Goal: Task Accomplishment & Management: Manage account settings

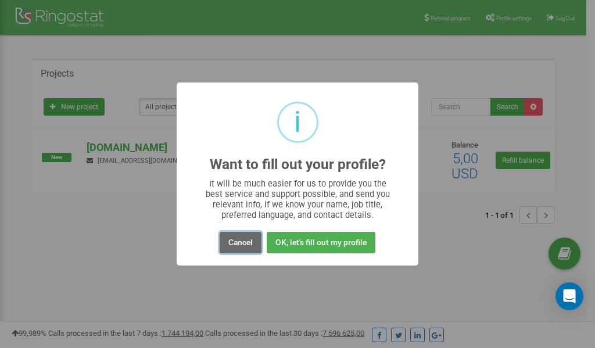
click at [244, 245] on button "Cancel" at bounding box center [241, 243] width 42 height 22
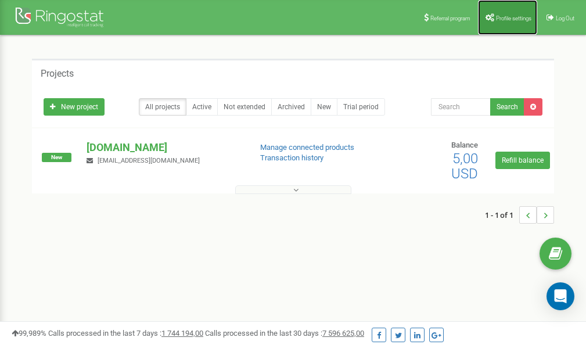
click at [508, 17] on span "Profile settings" at bounding box center [513, 18] width 35 height 6
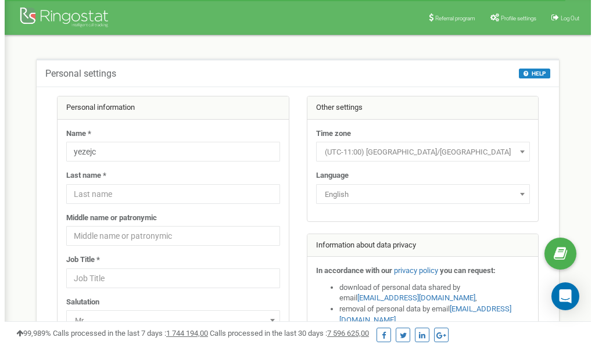
scroll to position [58, 0]
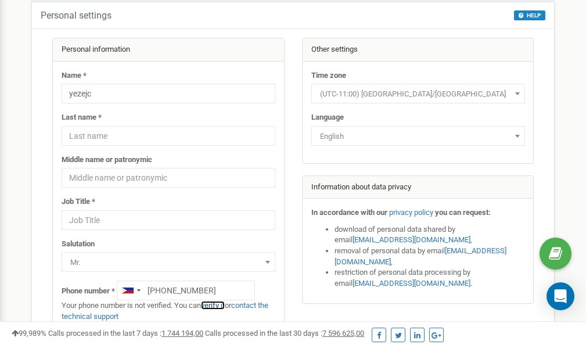
click at [217, 306] on link "verify it" at bounding box center [213, 305] width 24 height 9
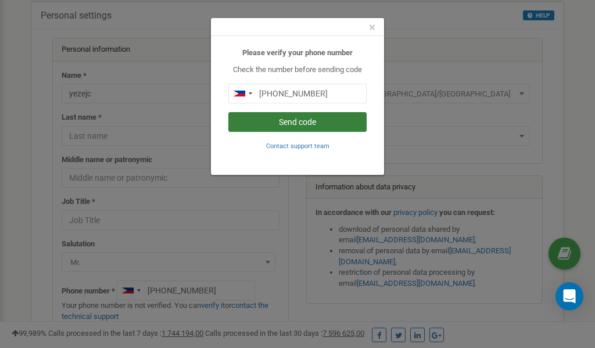
click at [295, 124] on button "Send code" at bounding box center [297, 122] width 138 height 20
